Goal: Task Accomplishment & Management: Manage account settings

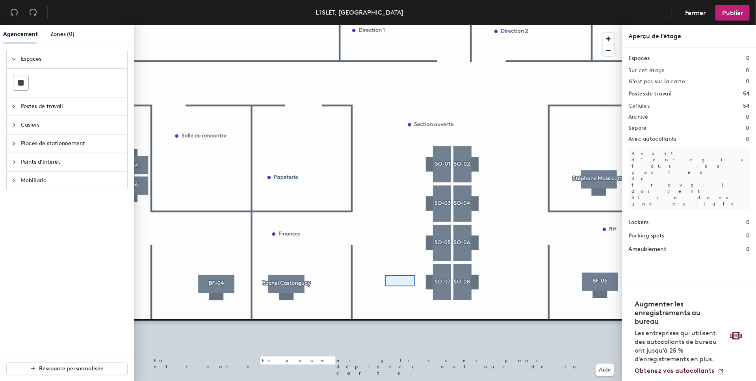
click at [385, 25] on div at bounding box center [378, 25] width 488 height 0
click at [386, 25] on div at bounding box center [378, 25] width 488 height 0
click at [393, 25] on div at bounding box center [378, 25] width 488 height 0
click at [609, 50] on span "button" at bounding box center [608, 50] width 11 height 11
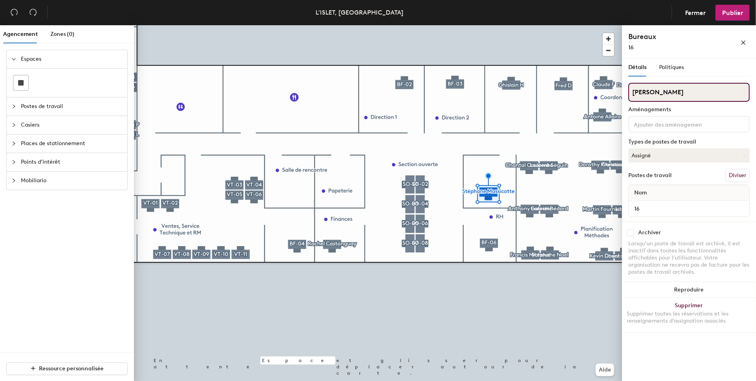
drag, startPoint x: 699, startPoint y: 91, endPoint x: 627, endPoint y: 91, distance: 72.1
click at [626, 91] on div "Détails Politiques Stéphane Massicotte Aménagements Types de postes de travail …" at bounding box center [689, 220] width 134 height 325
type input "Anthony Laroche"
drag, startPoint x: 691, startPoint y: 93, endPoint x: 633, endPoint y: 90, distance: 58.4
click at [633, 90] on input "Anthony Laroche" at bounding box center [688, 92] width 121 height 19
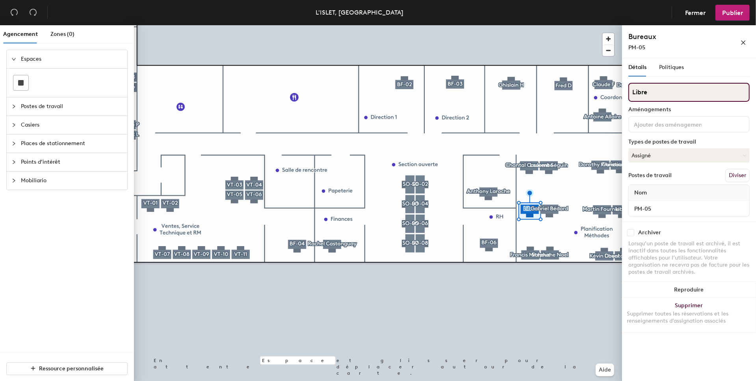
type input "Libre"
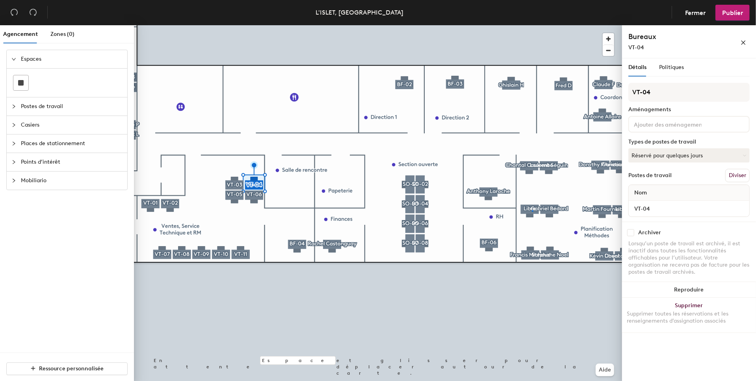
click at [533, 25] on div at bounding box center [378, 25] width 488 height 0
click at [696, 156] on button "Assigné" at bounding box center [688, 155] width 121 height 14
click at [657, 190] on div "À la journée" at bounding box center [668, 192] width 79 height 12
click at [737, 13] on span "Publier" at bounding box center [732, 12] width 21 height 7
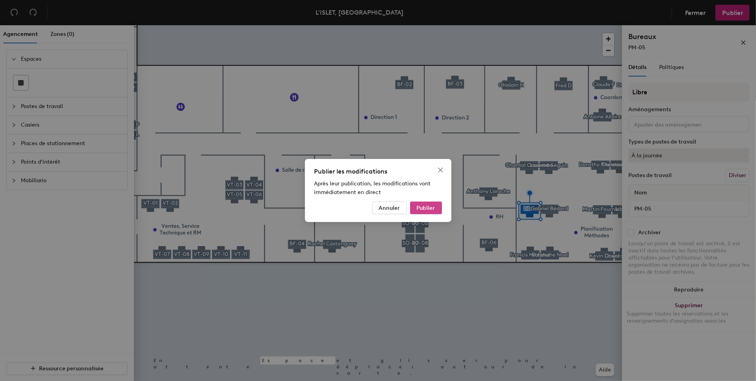
click at [427, 204] on button "Publier" at bounding box center [426, 207] width 32 height 13
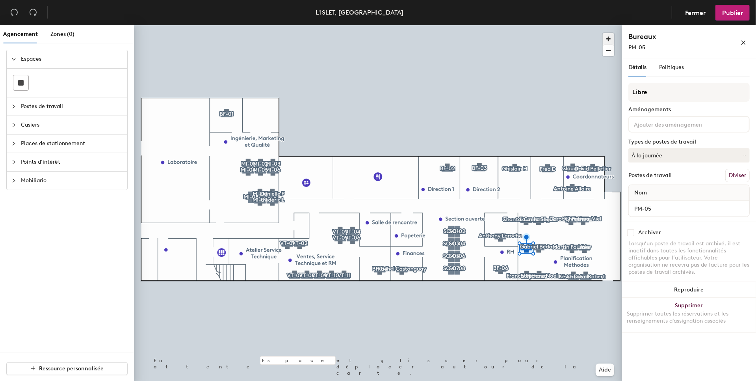
click at [608, 39] on span "button" at bounding box center [608, 38] width 11 height 11
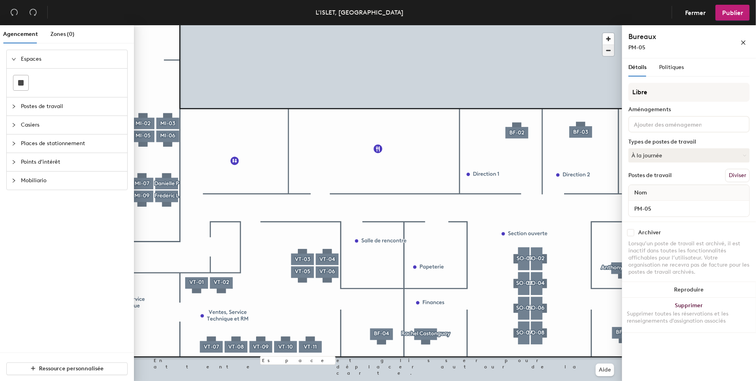
click at [610, 50] on span "button" at bounding box center [608, 50] width 11 height 11
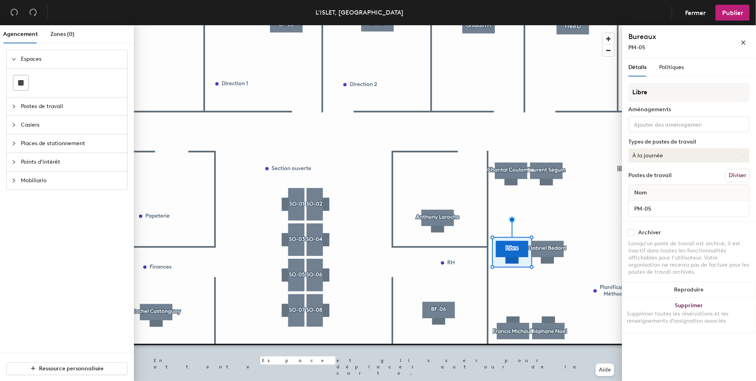
click at [711, 156] on button "À la journée" at bounding box center [688, 155] width 121 height 14
click at [686, 203] on div "Réservé pour quelques jours" at bounding box center [668, 207] width 79 height 20
click at [733, 13] on span "Publier" at bounding box center [732, 12] width 21 height 7
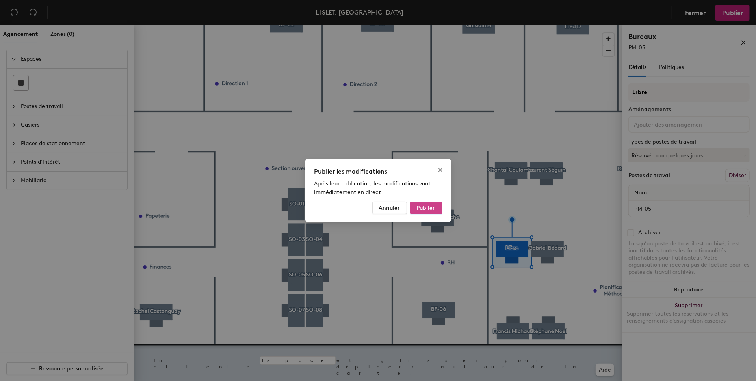
click at [436, 205] on button "Publier" at bounding box center [426, 207] width 32 height 13
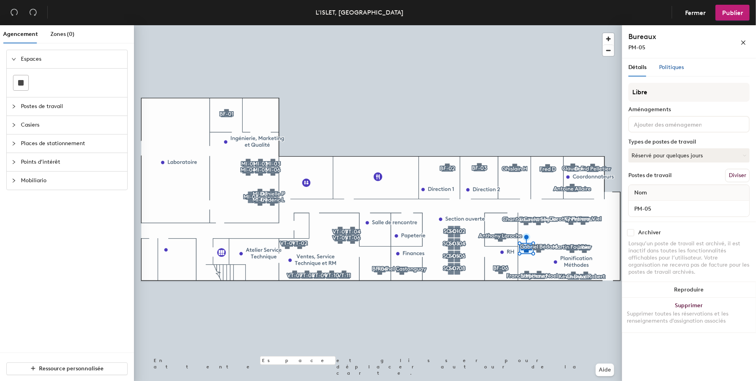
click at [670, 66] on span "Politiques" at bounding box center [671, 67] width 25 height 7
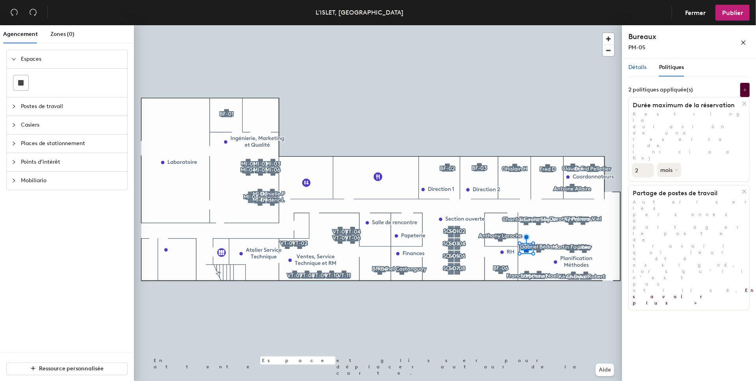
click at [641, 69] on span "Détails" at bounding box center [637, 67] width 18 height 7
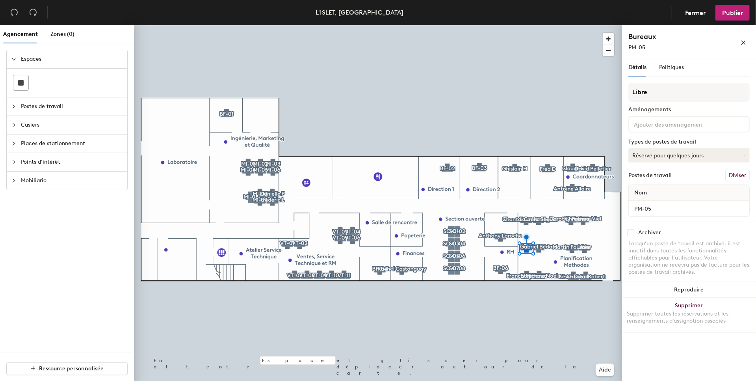
click at [717, 156] on button "Réservé pour quelques jours" at bounding box center [688, 155] width 121 height 14
click at [638, 178] on div "Assigné" at bounding box center [668, 180] width 79 height 12
click at [733, 10] on span "Publier" at bounding box center [732, 12] width 21 height 7
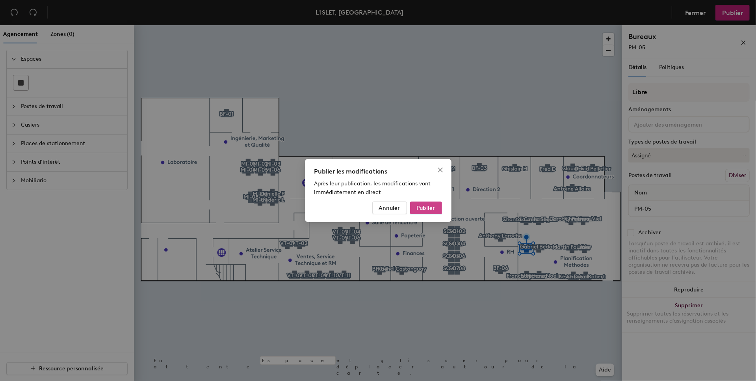
click at [436, 208] on button "Publier" at bounding box center [426, 207] width 32 height 13
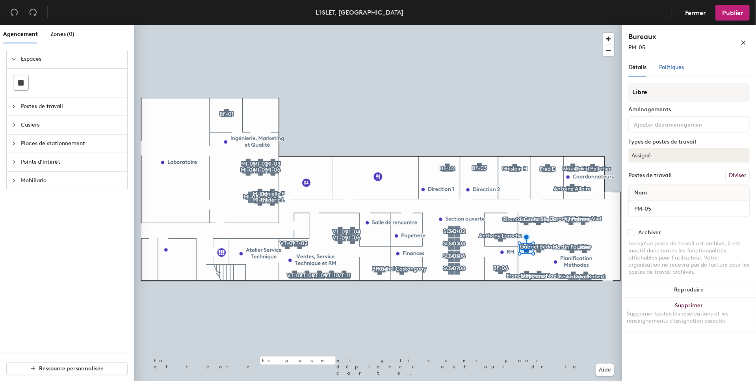
click at [674, 67] on span "Politiques" at bounding box center [671, 67] width 25 height 7
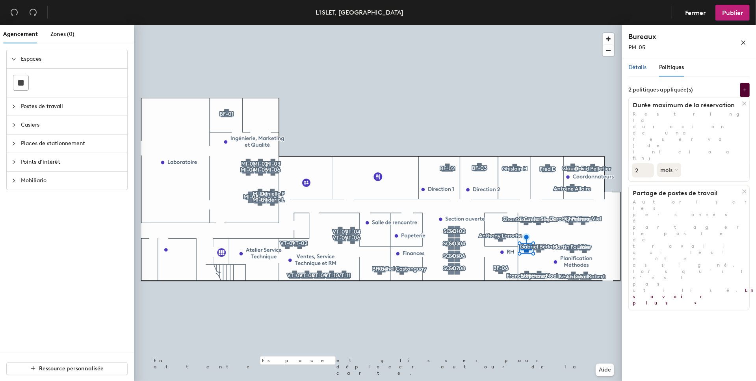
click at [637, 67] on span "Détails" at bounding box center [637, 67] width 18 height 7
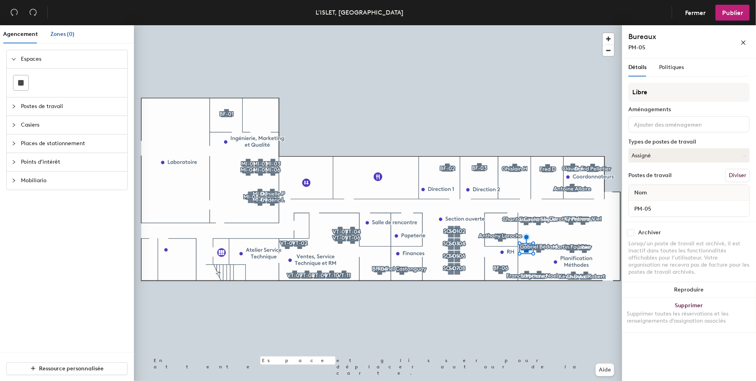
click at [61, 35] on span "Zones (0)" at bounding box center [62, 34] width 24 height 7
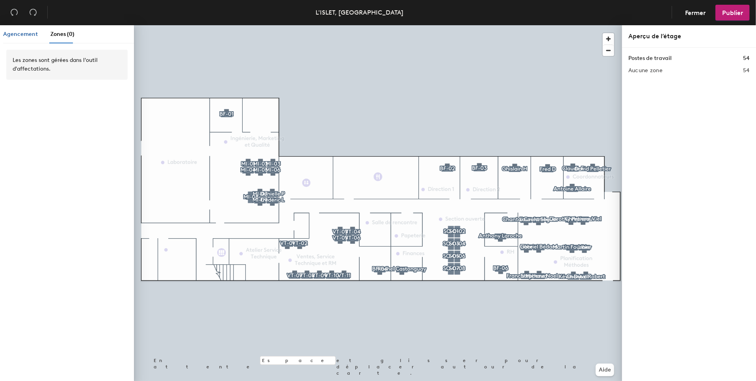
click at [13, 35] on span "Agencement" at bounding box center [20, 34] width 35 height 7
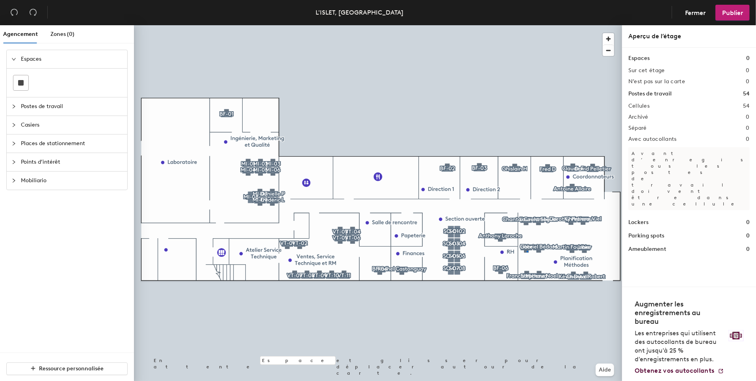
click at [527, 25] on div at bounding box center [378, 25] width 488 height 0
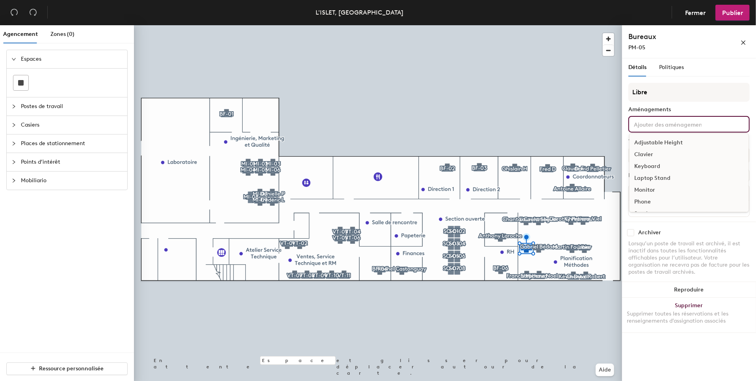
click at [668, 124] on input at bounding box center [667, 123] width 71 height 9
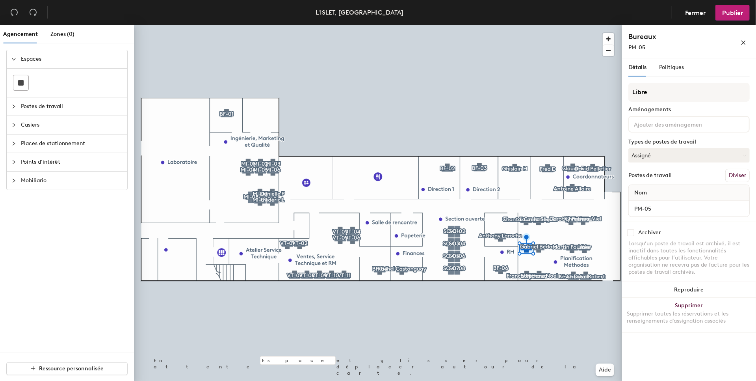
click at [666, 108] on div "Aménagements" at bounding box center [688, 109] width 121 height 6
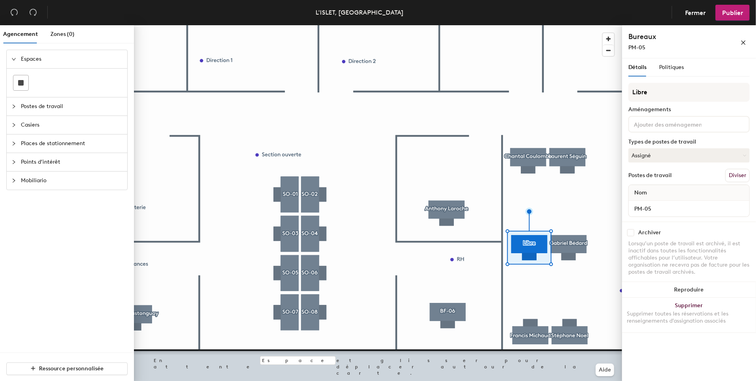
click at [554, 25] on div at bounding box center [378, 25] width 488 height 0
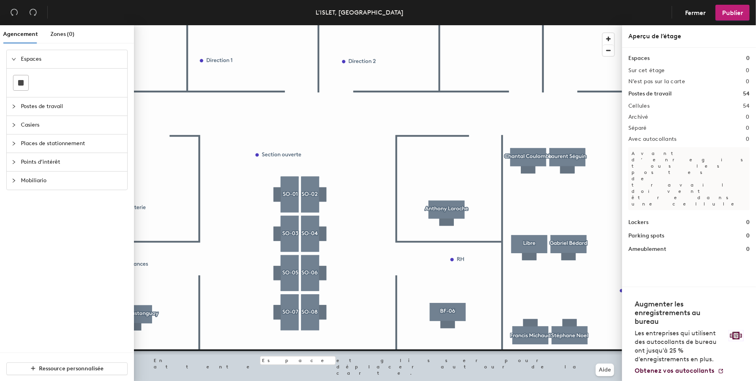
click at [531, 25] on div at bounding box center [378, 25] width 488 height 0
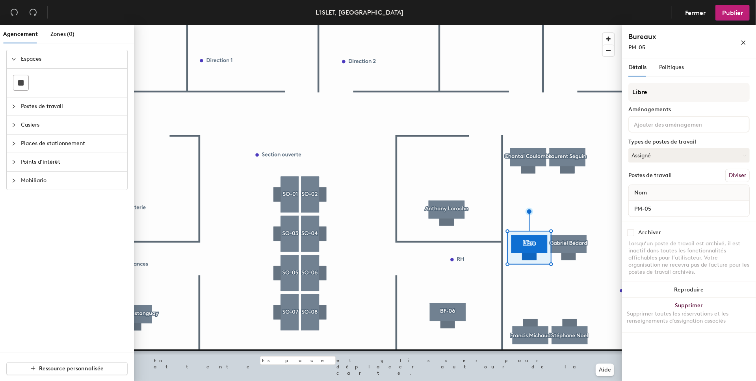
click at [13, 179] on icon "collapsed" at bounding box center [13, 180] width 5 height 5
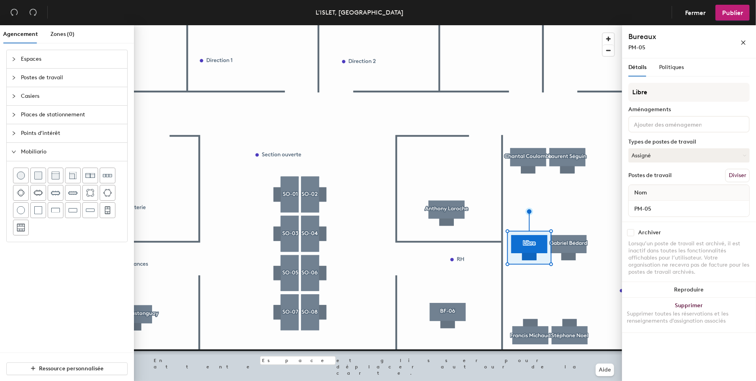
click at [13, 132] on icon "collapsed" at bounding box center [13, 133] width 5 height 5
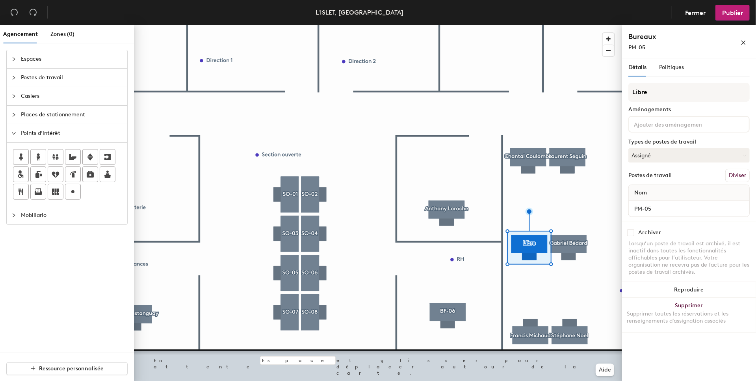
drag, startPoint x: 14, startPoint y: 114, endPoint x: 13, endPoint y: 109, distance: 5.5
click at [14, 113] on icon "collapsed" at bounding box center [13, 114] width 5 height 5
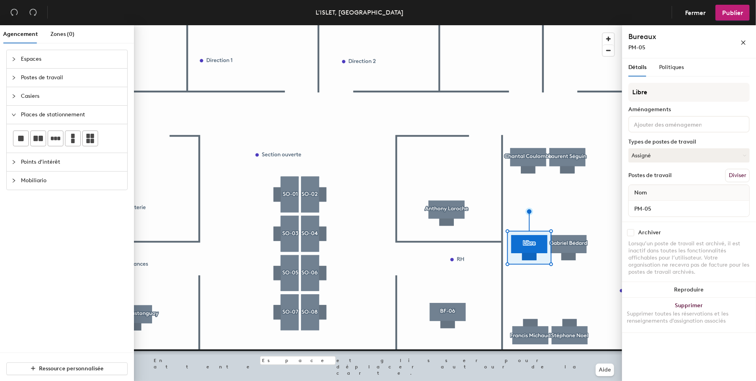
drag, startPoint x: 13, startPoint y: 98, endPoint x: 13, endPoint y: 93, distance: 4.7
click at [13, 95] on div at bounding box center [15, 96] width 9 height 9
click at [12, 78] on icon "collapsed" at bounding box center [13, 77] width 5 height 5
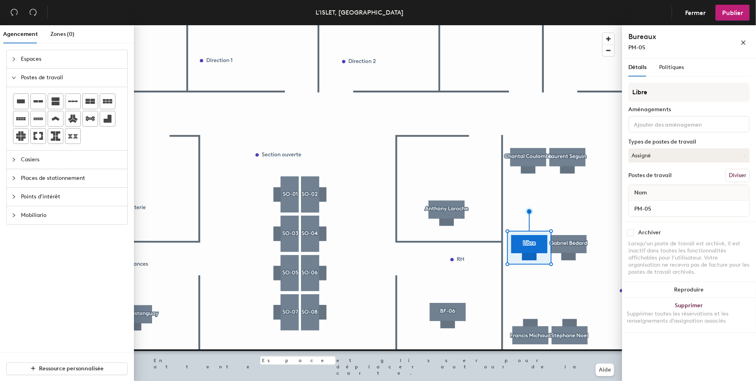
click at [15, 61] on div at bounding box center [15, 59] width 9 height 9
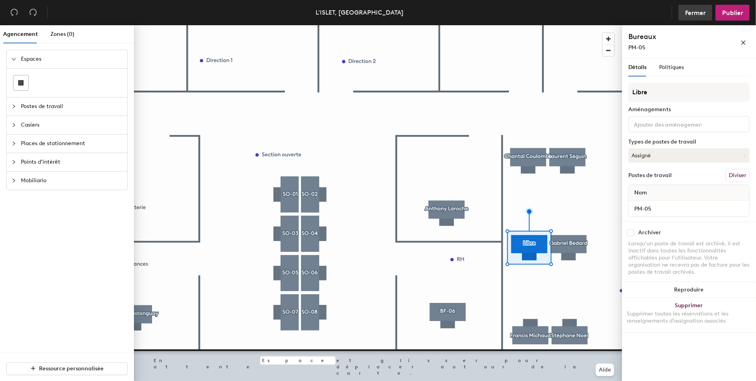
click at [700, 12] on span "Fermer" at bounding box center [695, 12] width 20 height 7
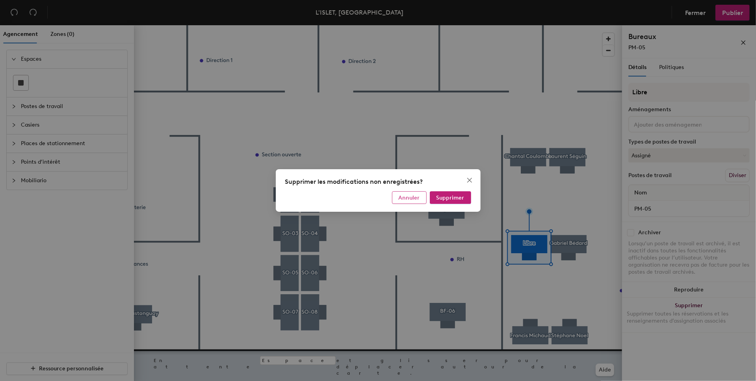
click at [411, 199] on span "Annuler" at bounding box center [409, 197] width 21 height 7
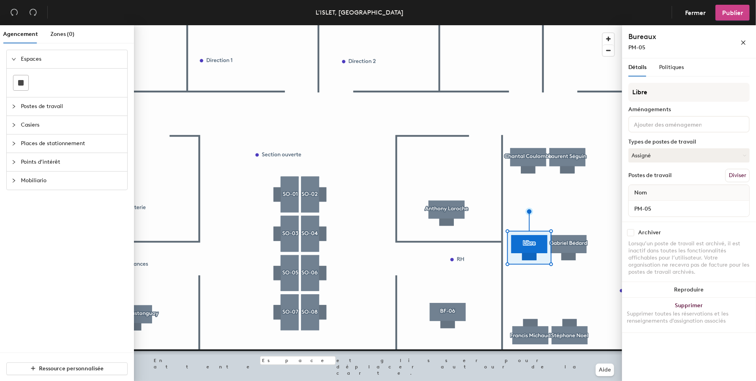
click at [731, 17] on button "Publier" at bounding box center [732, 13] width 34 height 16
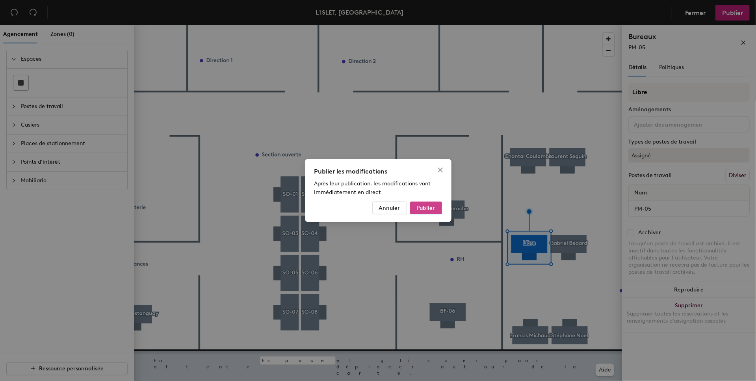
click at [425, 206] on span "Publier" at bounding box center [426, 207] width 19 height 7
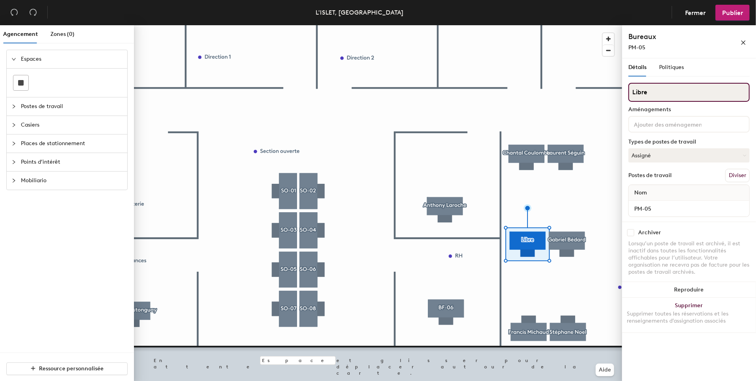
click at [673, 93] on input "Libre" at bounding box center [688, 92] width 121 height 19
click at [674, 69] on span "Politiques" at bounding box center [671, 67] width 25 height 7
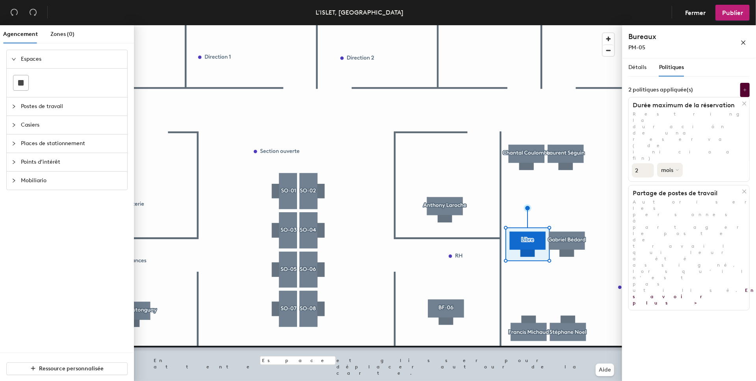
click at [679, 168] on icon at bounding box center [677, 169] width 3 height 3
click at [670, 206] on div "jours" at bounding box center [674, 212] width 34 height 12
click at [745, 190] on icon at bounding box center [745, 192] width 4 height 4
click at [641, 68] on span "Détails" at bounding box center [637, 67] width 18 height 7
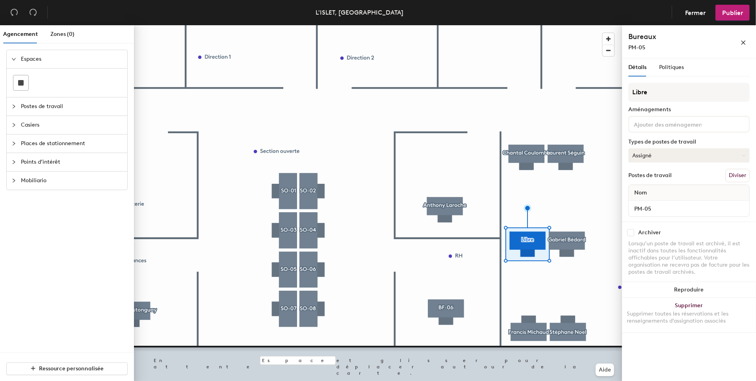
click at [711, 157] on button "Assigné" at bounding box center [688, 155] width 121 height 14
click at [652, 190] on div "À la journée" at bounding box center [668, 192] width 79 height 12
click at [691, 286] on button "Reproduire" at bounding box center [689, 290] width 134 height 16
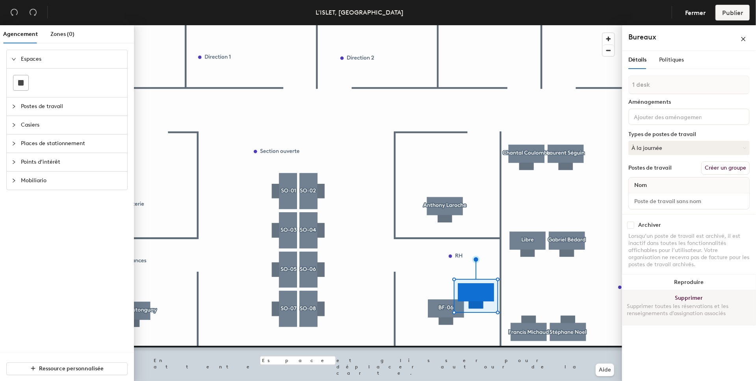
click at [698, 297] on button "Supprimer Supprimer toutes les réservations et les renseignements d’assignation…" at bounding box center [689, 307] width 134 height 35
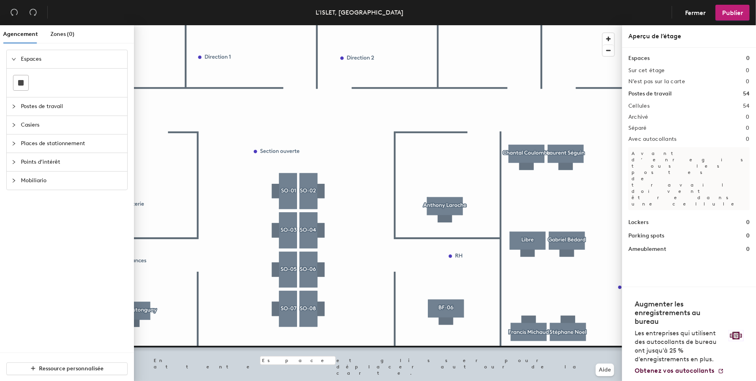
click at [529, 25] on div at bounding box center [378, 25] width 488 height 0
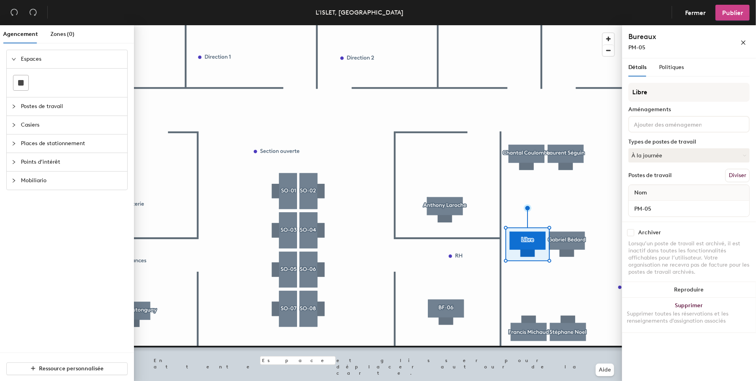
click at [738, 8] on button "Publier" at bounding box center [732, 13] width 34 height 16
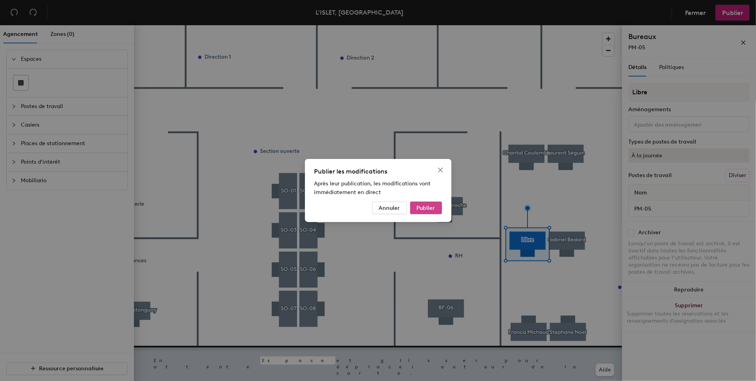
click at [435, 206] on button "Publier" at bounding box center [426, 207] width 32 height 13
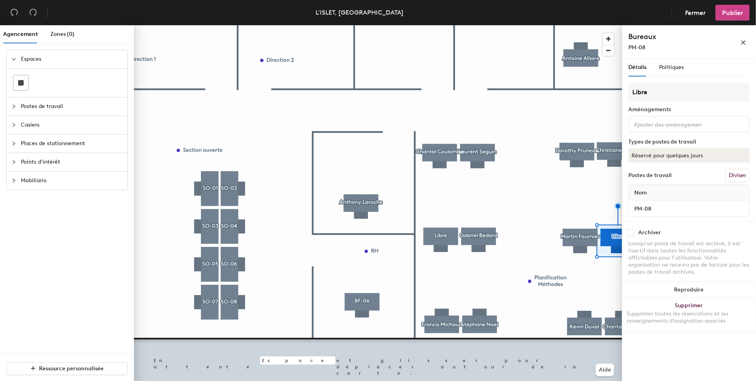
click at [728, 11] on span "Publier" at bounding box center [732, 12] width 21 height 7
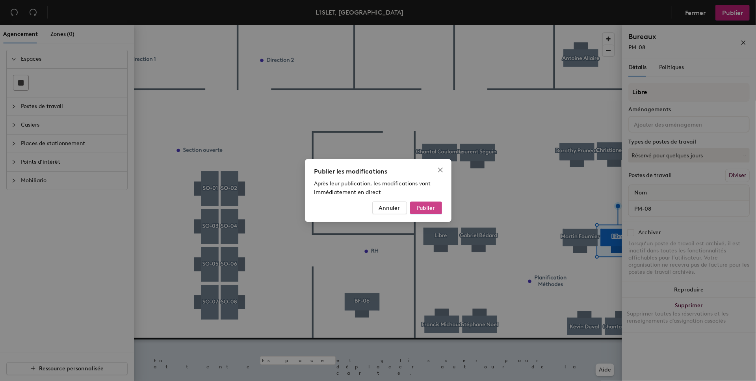
click at [436, 206] on button "Publier" at bounding box center [426, 207] width 32 height 13
